Goal: Transaction & Acquisition: Purchase product/service

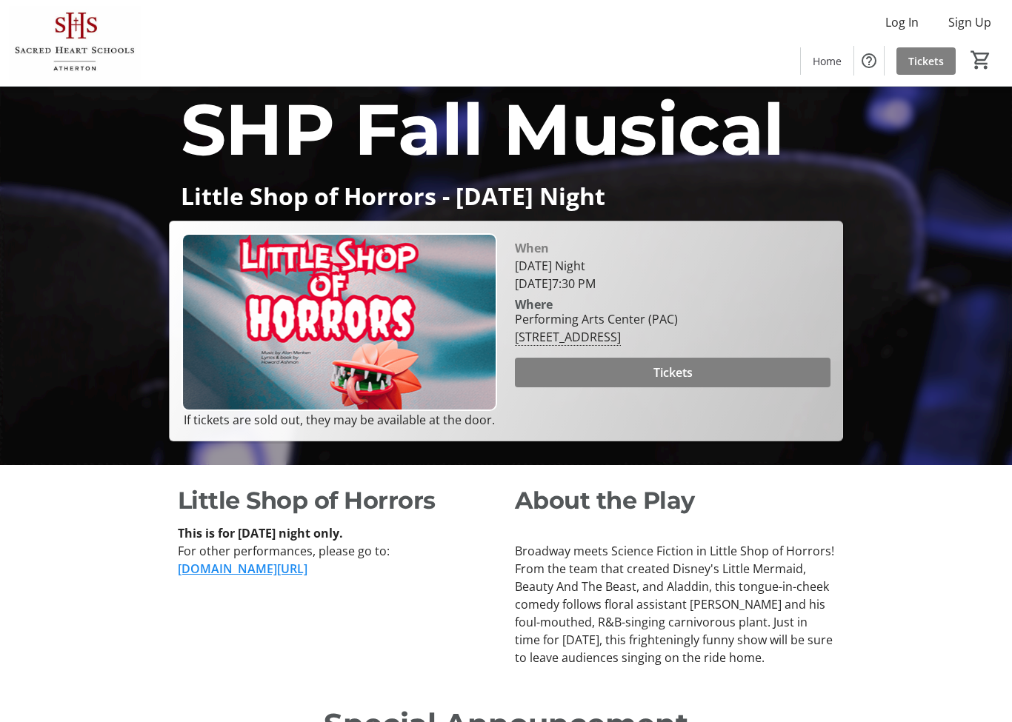
scroll to position [261, 0]
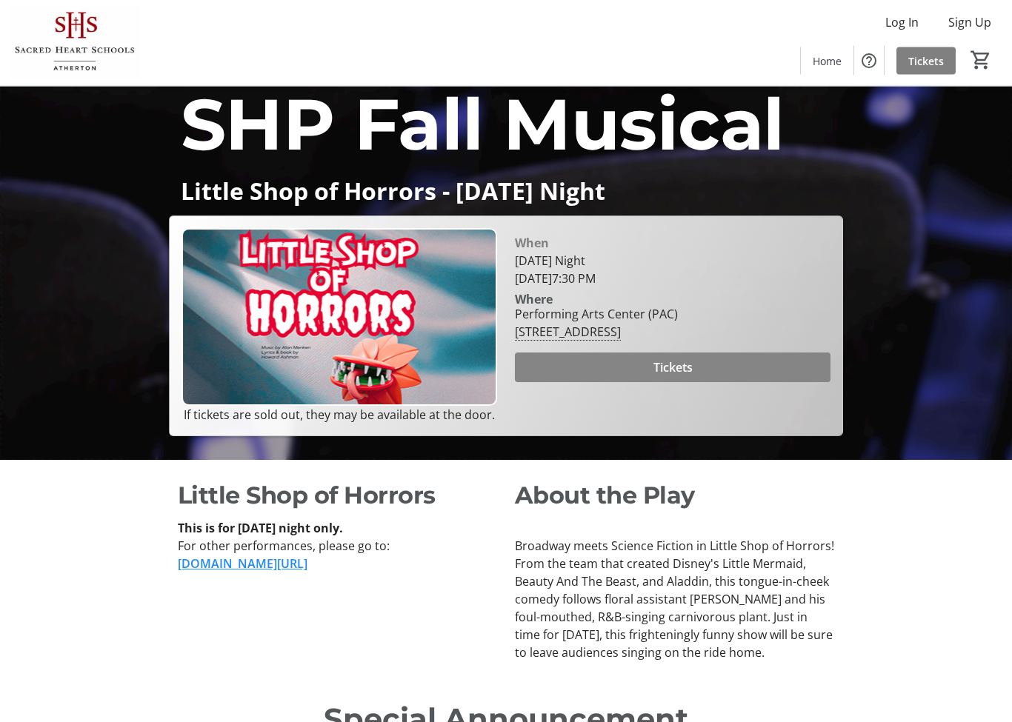
click at [669, 377] on span "Tickets" at bounding box center [672, 368] width 39 height 18
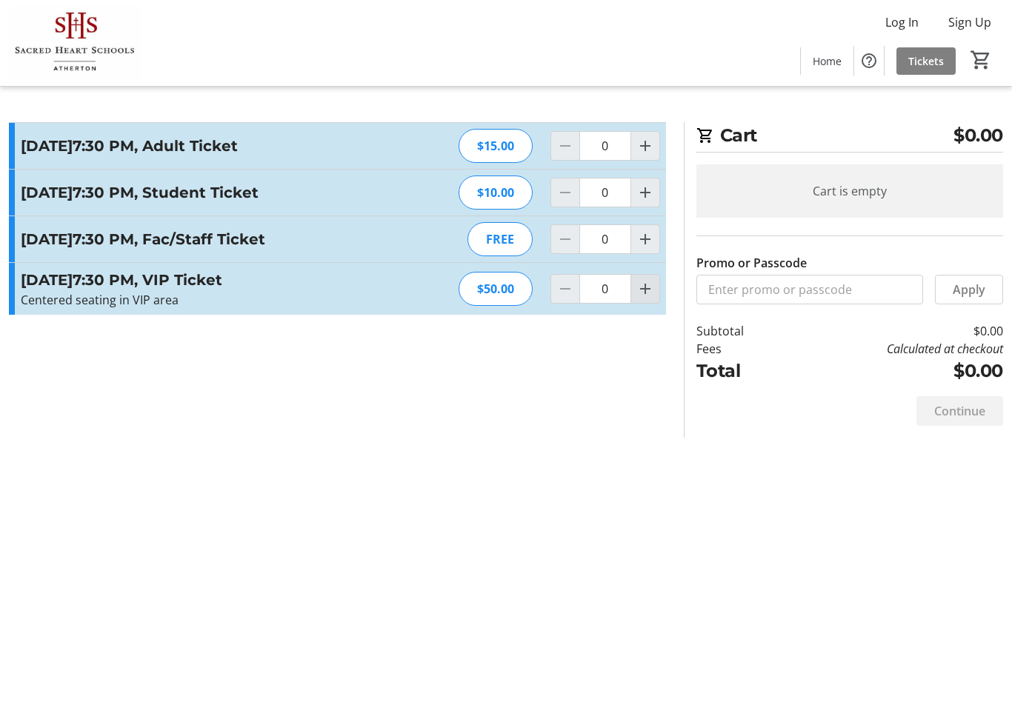
click at [656, 303] on span "Increment by one" at bounding box center [645, 289] width 28 height 28
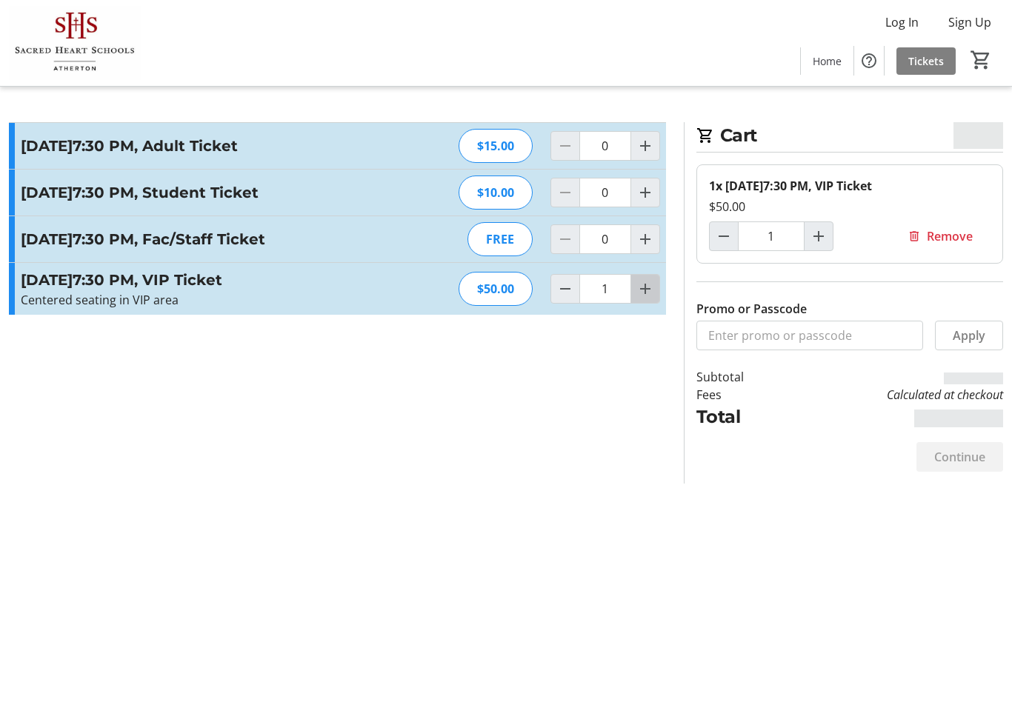
click at [636, 303] on span "Increment by one" at bounding box center [645, 289] width 28 height 28
type input "2"
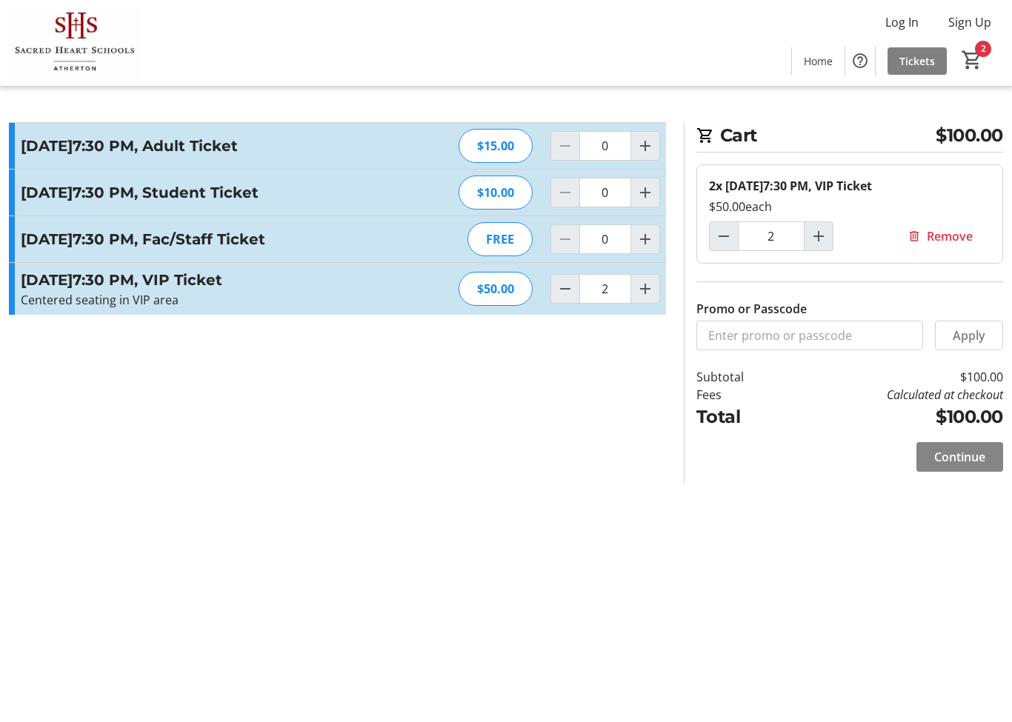
click at [970, 469] on span at bounding box center [959, 457] width 87 height 36
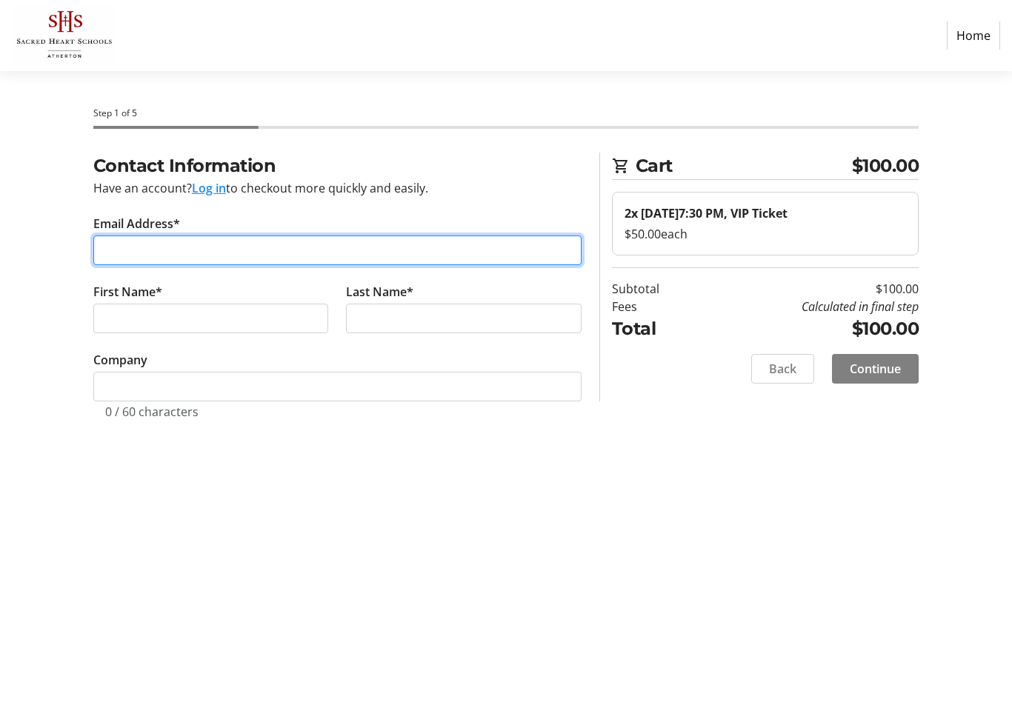
click at [210, 261] on input "Email Address*" at bounding box center [337, 251] width 488 height 30
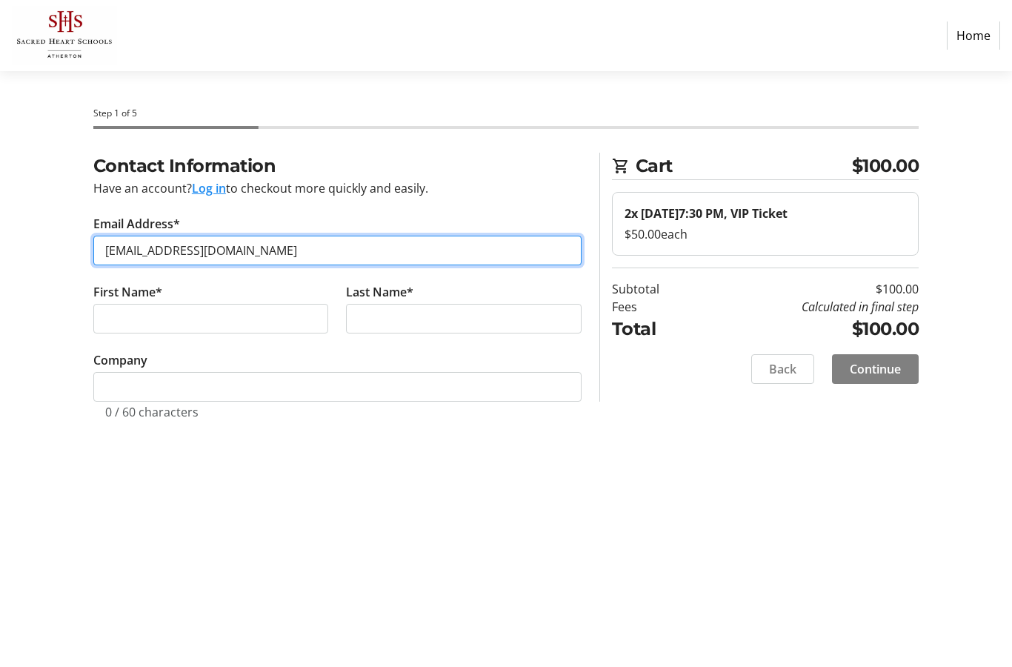
type input "[EMAIL_ADDRESS][DOMAIN_NAME]"
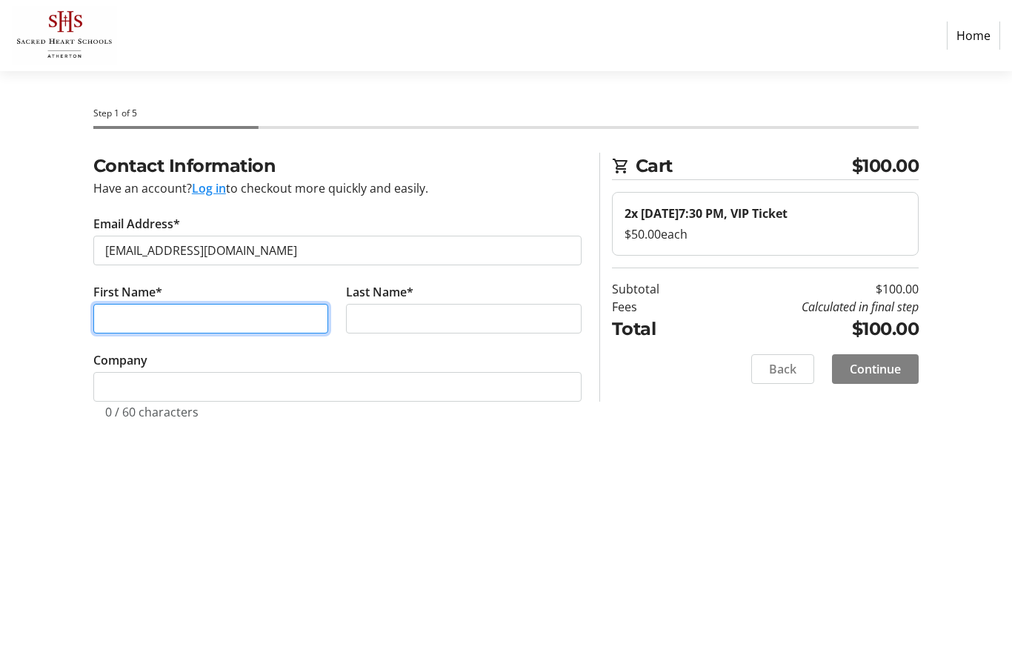
click at [176, 319] on input "First Name*" at bounding box center [211, 319] width 236 height 30
type input "[PERSON_NAME]"
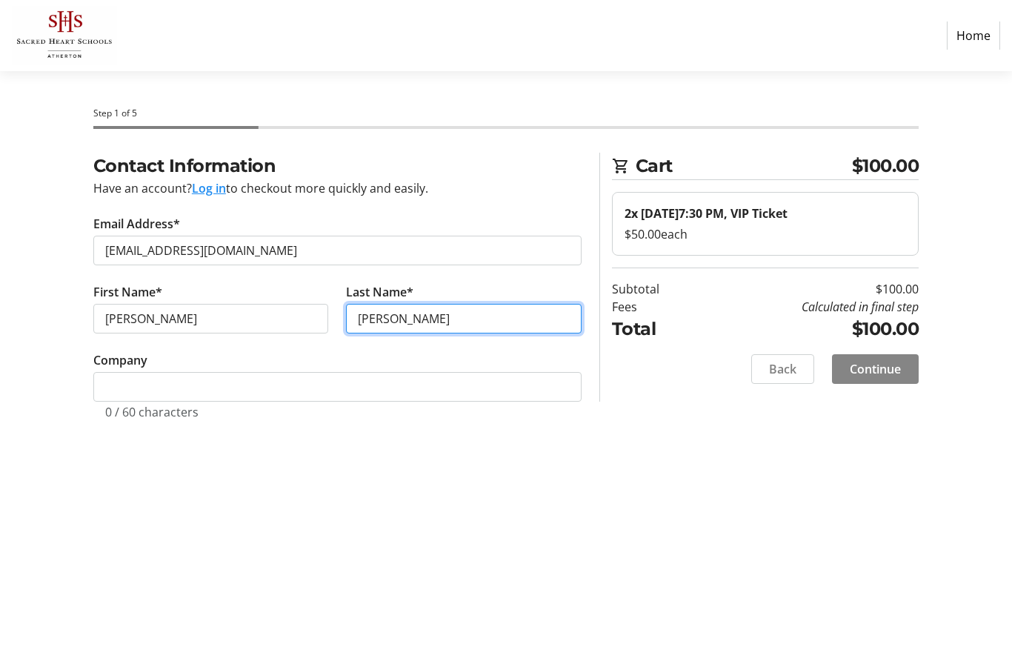
type input "[PERSON_NAME]"
click at [885, 377] on span "Continue" at bounding box center [875, 369] width 51 height 18
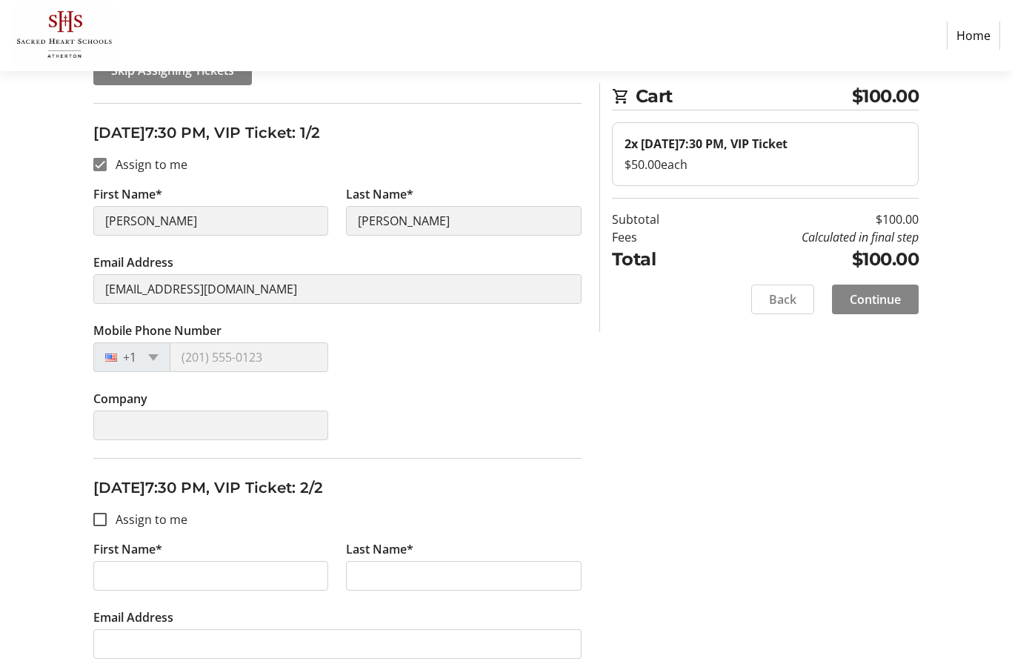
scroll to position [183, 0]
click at [547, 420] on div "Company" at bounding box center [337, 424] width 506 height 68
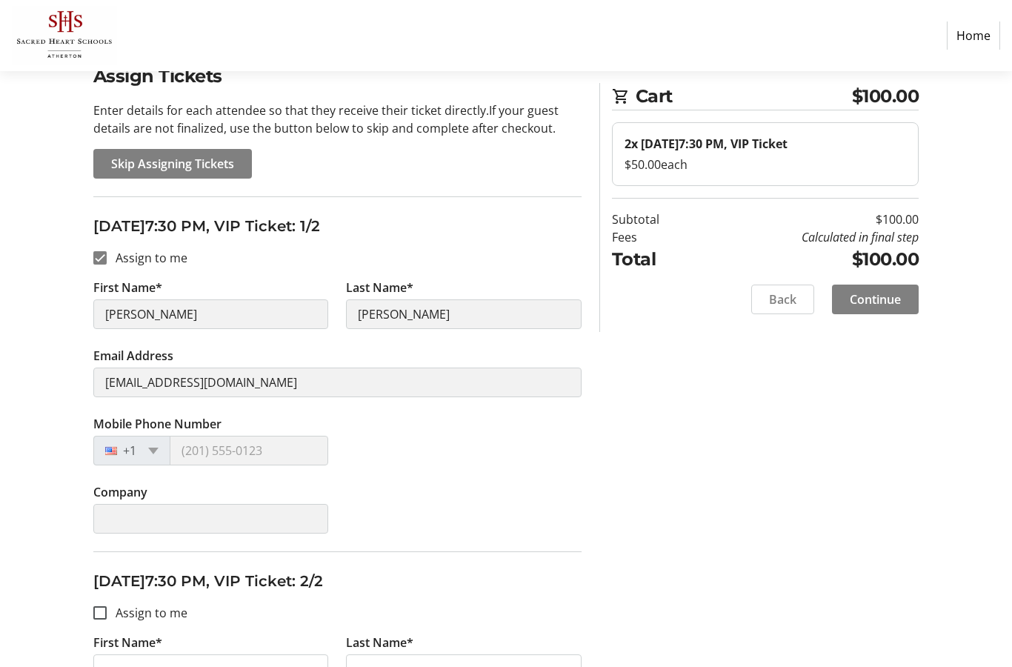
scroll to position [0, 0]
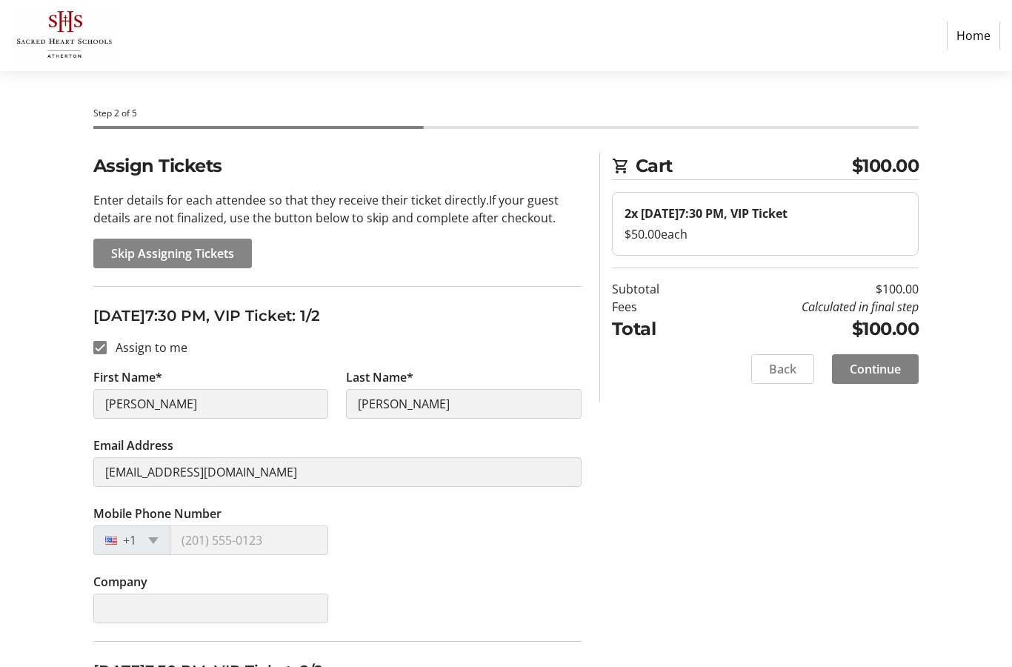
click at [130, 253] on span "Skip Assigning Tickets" at bounding box center [172, 253] width 123 height 18
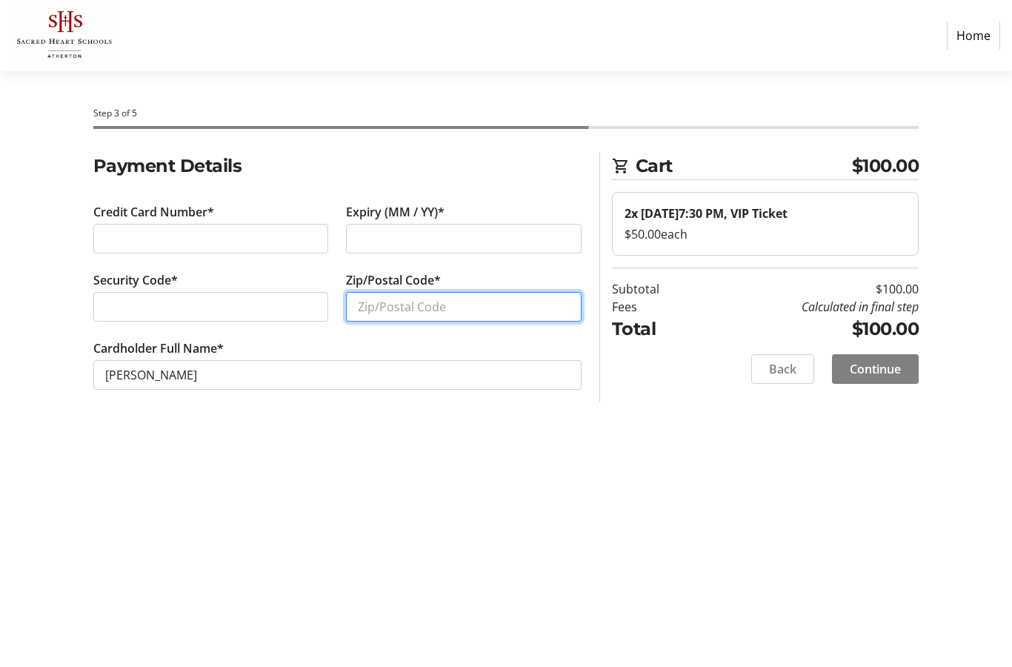
click at [446, 296] on input "Zip/Postal Code*" at bounding box center [464, 307] width 236 height 30
type input "94062"
click at [880, 370] on span "Continue" at bounding box center [875, 369] width 51 height 18
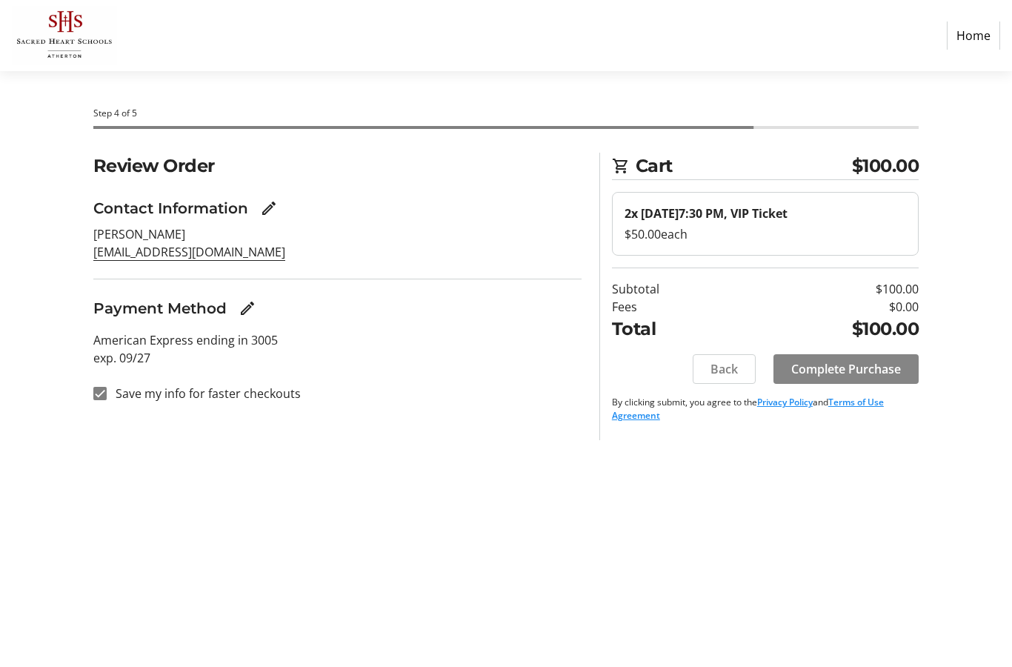
click at [858, 373] on span "Complete Purchase" at bounding box center [846, 369] width 110 height 18
